Goal: Use online tool/utility

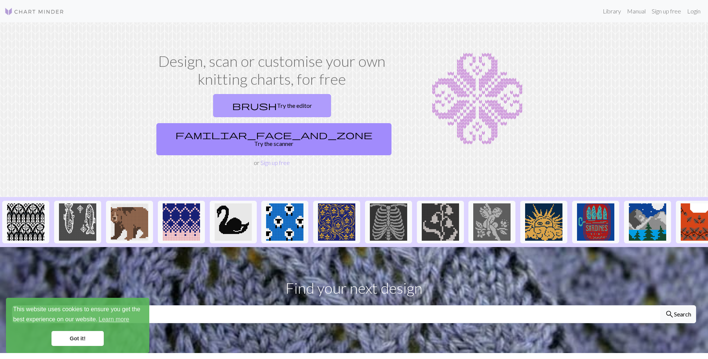
click at [226, 106] on link "brush Try the editor" at bounding box center [272, 105] width 118 height 23
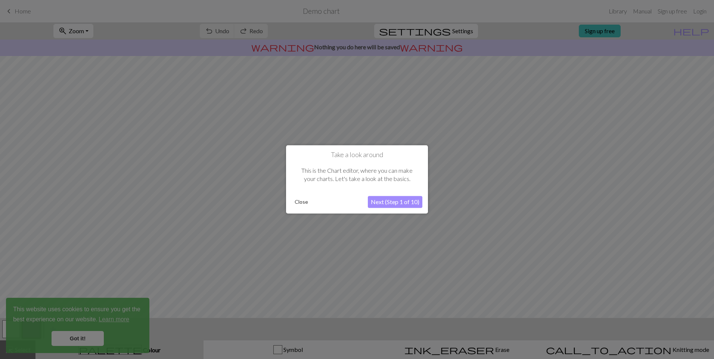
click at [303, 202] on button "Close" at bounding box center [301, 202] width 19 height 11
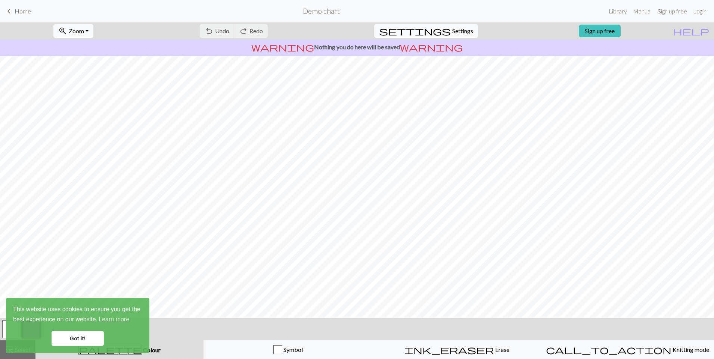
click at [246, 31] on div "undo Undo Undo redo Redo Redo" at bounding box center [233, 30] width 79 height 17
click at [253, 29] on div "undo Undo Undo redo Redo Redo" at bounding box center [233, 30] width 79 height 17
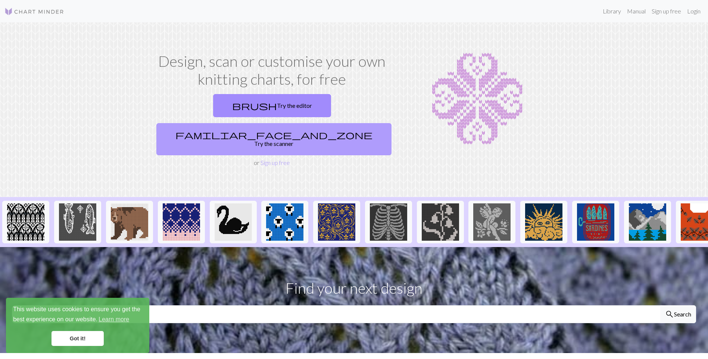
click at [330, 123] on link "familiar_face_and_zone Try the scanner" at bounding box center [273, 139] width 235 height 32
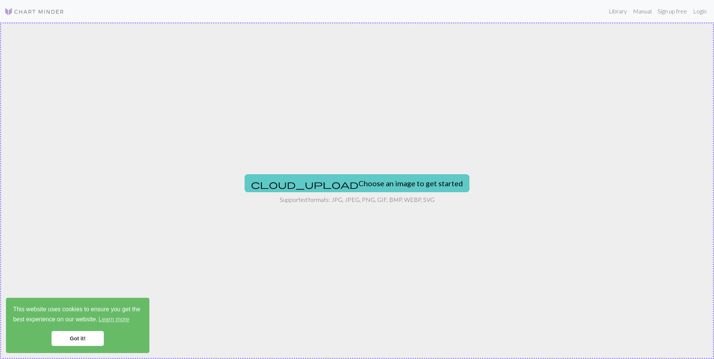
click at [371, 183] on button "cloud_upload Choose an image to get started" at bounding box center [357, 183] width 225 height 18
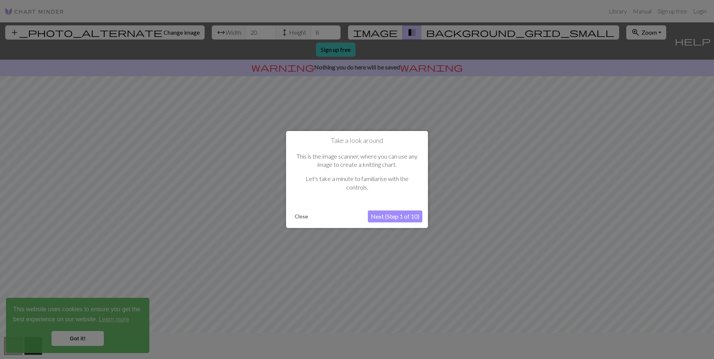
click at [226, 34] on div at bounding box center [357, 179] width 714 height 359
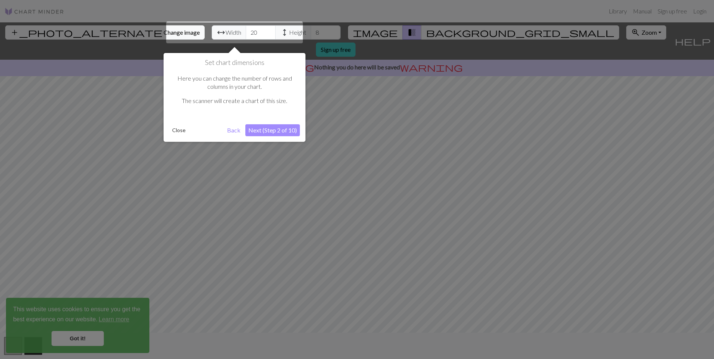
click at [149, 51] on div at bounding box center [357, 179] width 714 height 359
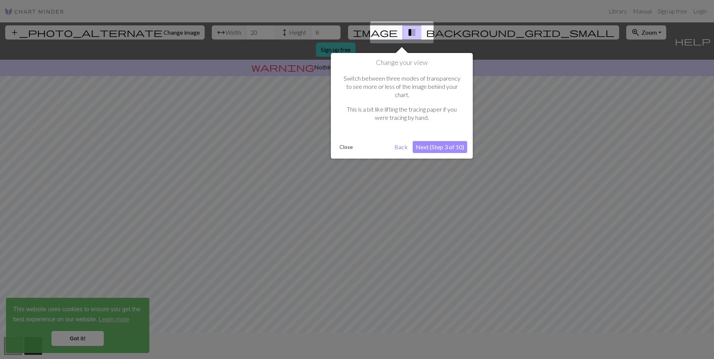
click at [218, 34] on div at bounding box center [357, 179] width 714 height 359
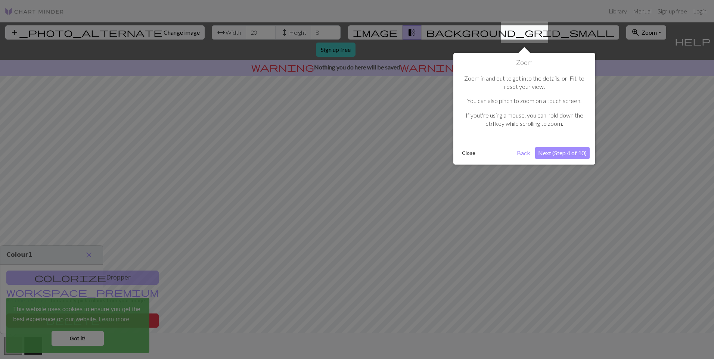
click at [473, 152] on button "Close" at bounding box center [468, 152] width 19 height 11
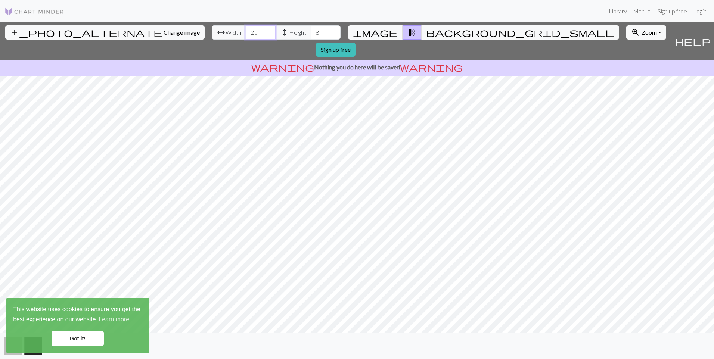
click at [246, 32] on input "21" at bounding box center [261, 32] width 30 height 14
click at [246, 31] on input "22" at bounding box center [261, 32] width 30 height 14
click at [246, 31] on input "23" at bounding box center [261, 32] width 30 height 14
type input "25"
click at [246, 31] on input "25" at bounding box center [261, 32] width 30 height 14
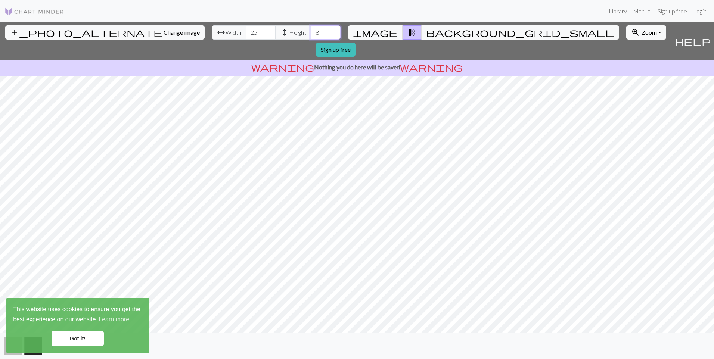
click at [311, 34] on input "8" at bounding box center [326, 32] width 30 height 14
click at [311, 29] on input "9" at bounding box center [326, 32] width 30 height 14
click at [311, 29] on input "12" at bounding box center [326, 32] width 30 height 14
type input "11"
click at [311, 35] on input "11" at bounding box center [326, 32] width 30 height 14
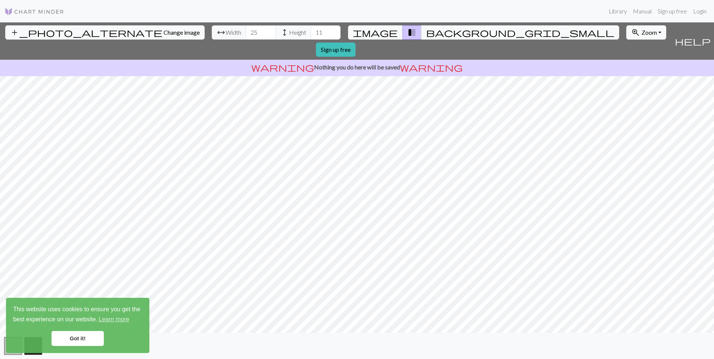
click at [94, 336] on link "Got it!" at bounding box center [78, 338] width 52 height 15
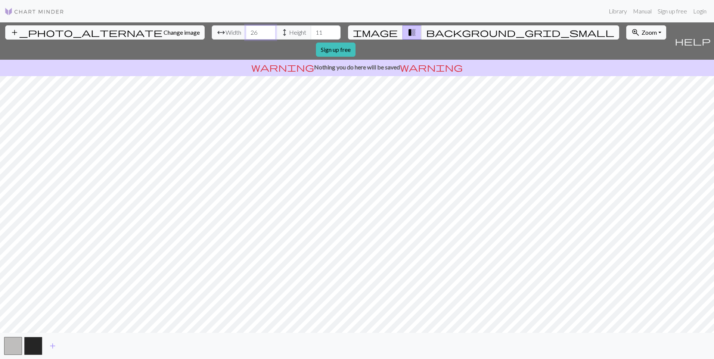
click at [246, 31] on input "26" at bounding box center [261, 32] width 30 height 14
click at [246, 31] on input "27" at bounding box center [261, 32] width 30 height 14
click at [246, 31] on input "28" at bounding box center [261, 32] width 30 height 14
type input "29"
click at [246, 31] on input "29" at bounding box center [261, 32] width 30 height 14
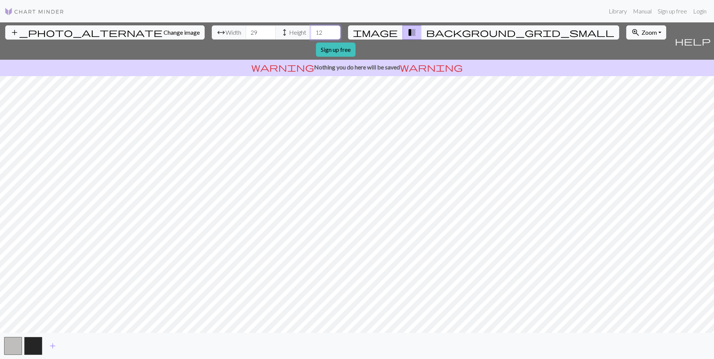
click at [311, 29] on input "12" at bounding box center [326, 32] width 30 height 14
click at [311, 29] on input "13" at bounding box center [326, 32] width 30 height 14
type input "14"
click at [311, 29] on input "14" at bounding box center [326, 32] width 30 height 14
